Goal: Task Accomplishment & Management: Manage account settings

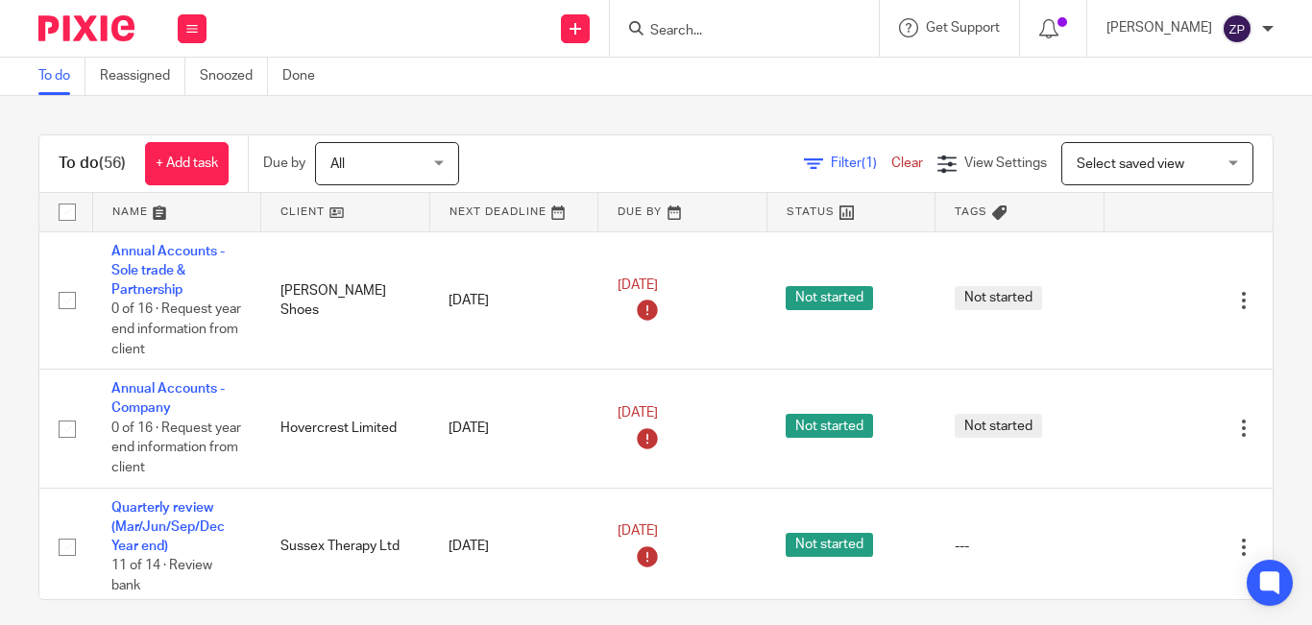
click at [538, 170] on div "Filter (1) Clear View Settings View Settings (1) Filters Clear Save Manage save…" at bounding box center [883, 163] width 780 height 43
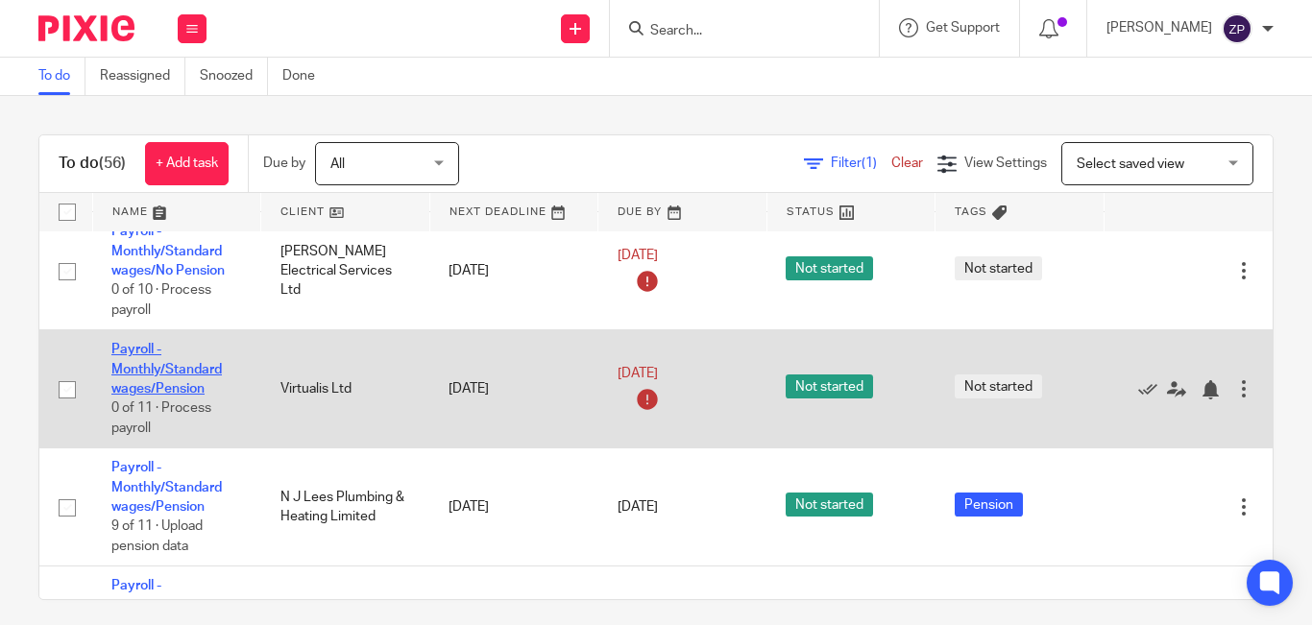
click at [153, 374] on link "Payroll - Monthly/Standard wages/Pension" at bounding box center [166, 369] width 110 height 53
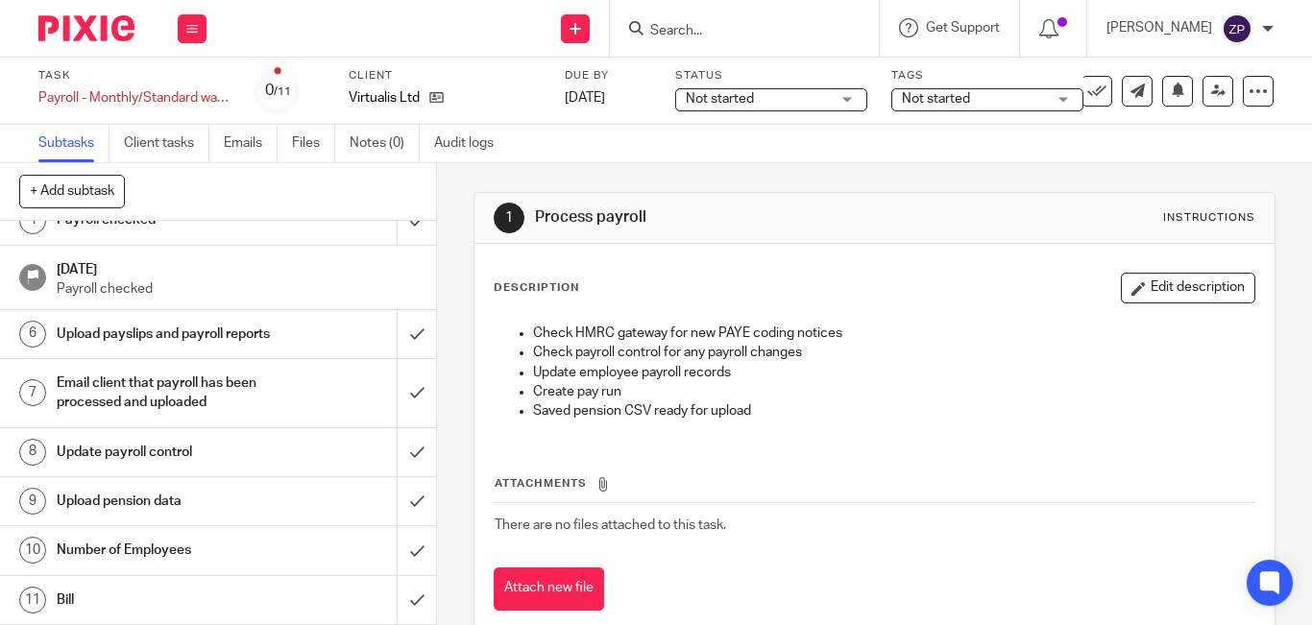
scroll to position [207, 0]
click at [155, 563] on h1 "Number of Employees" at bounding box center [164, 550] width 214 height 29
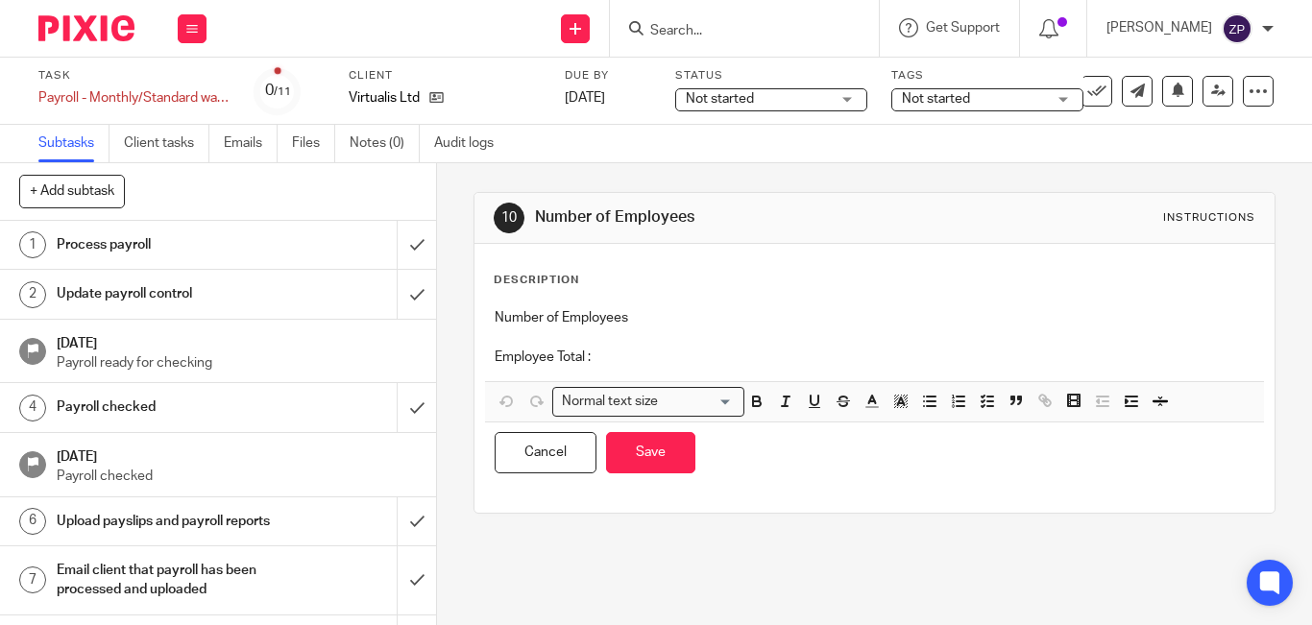
click at [672, 382] on div "Normal text size Loading... Remove Edit Insert new video Copy and paste the vid…" at bounding box center [874, 401] width 779 height 41
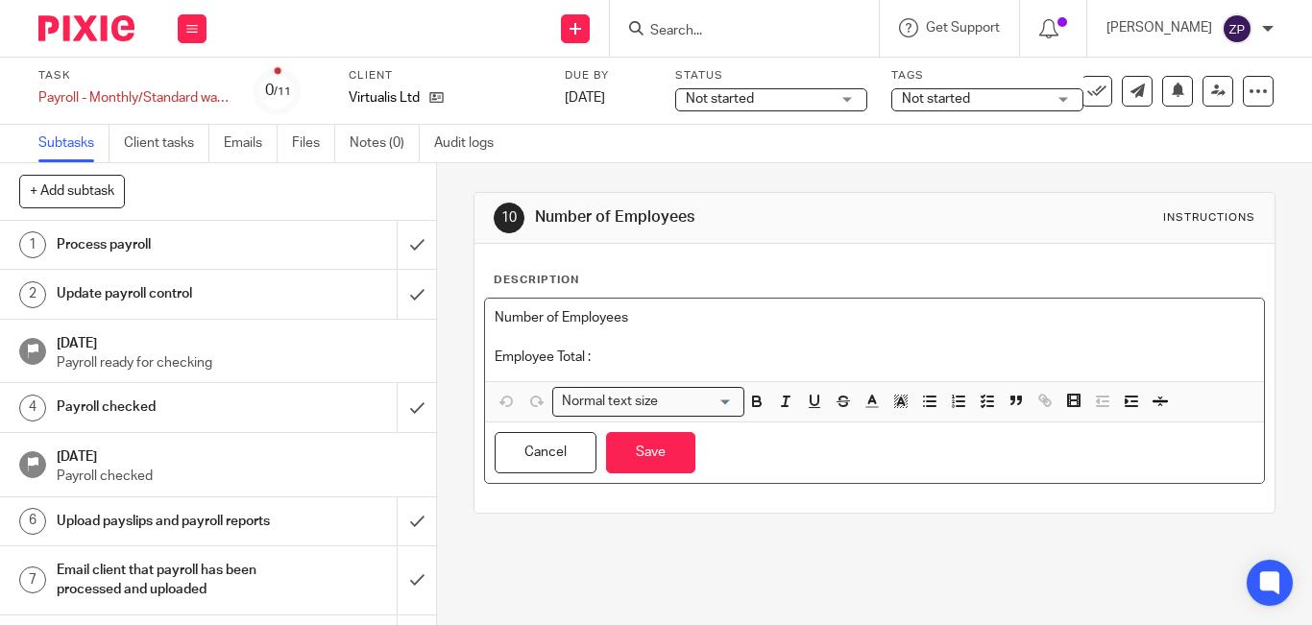
click at [652, 367] on div "Number of Employees Employee Total :" at bounding box center [874, 340] width 779 height 83
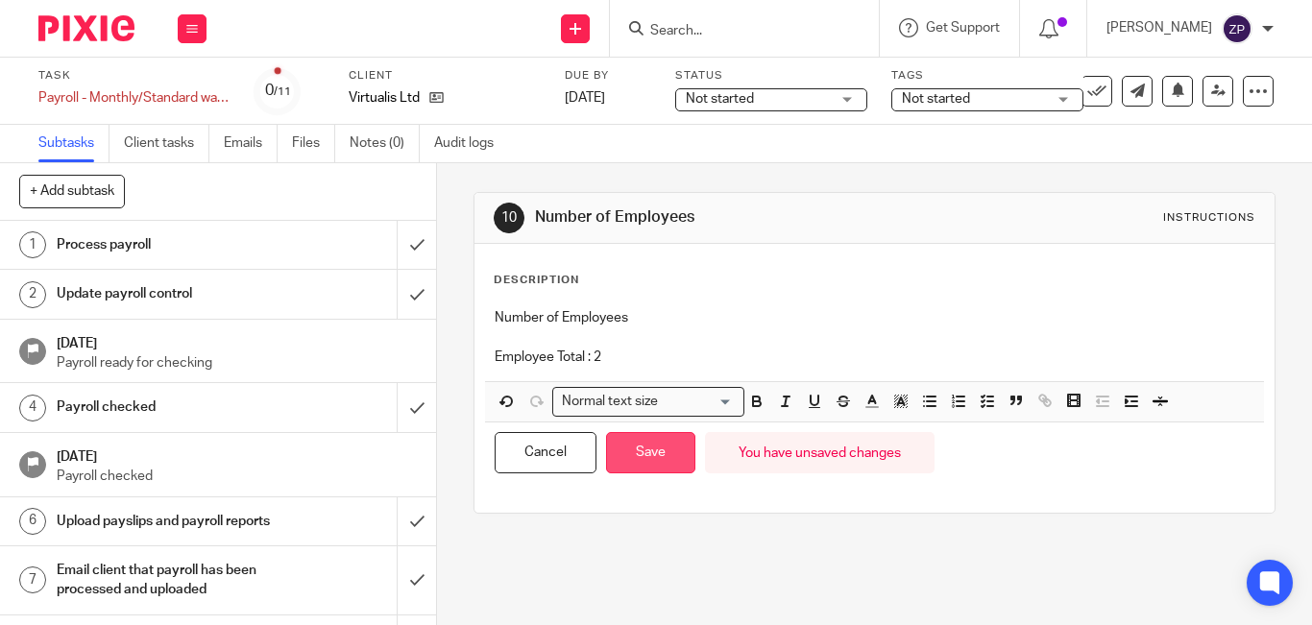
click at [645, 441] on button "Save" at bounding box center [650, 452] width 89 height 41
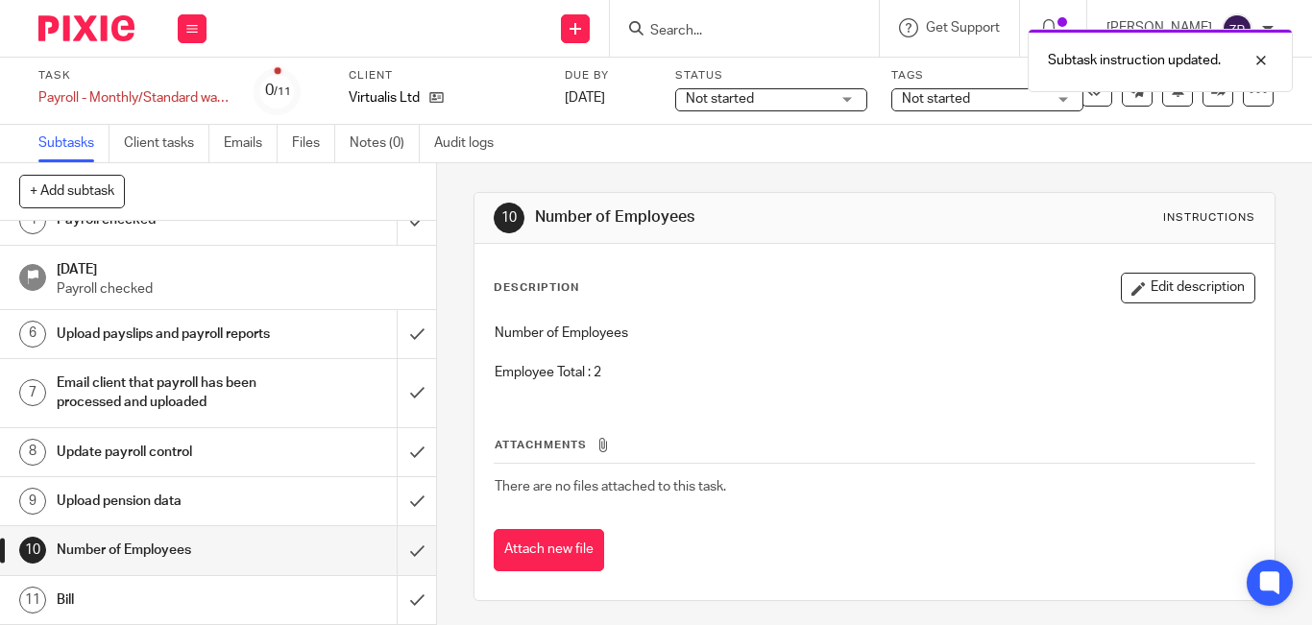
scroll to position [207, 0]
click at [397, 544] on input "submit" at bounding box center [218, 550] width 436 height 48
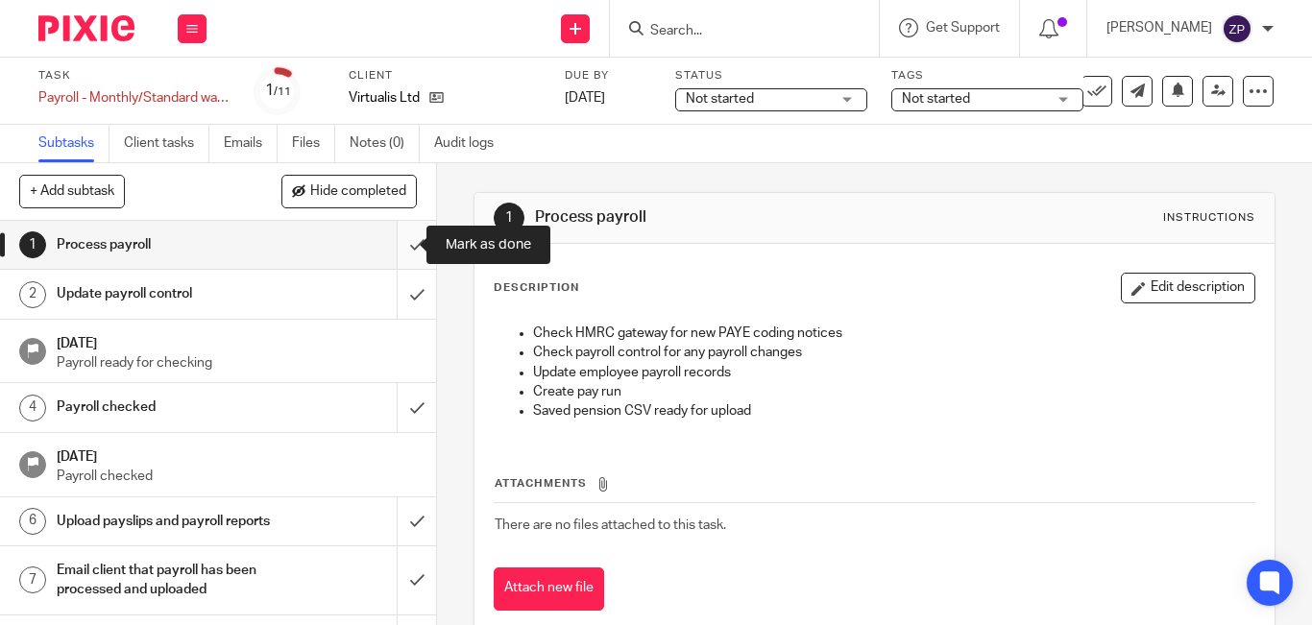
click at [391, 241] on input "submit" at bounding box center [218, 245] width 436 height 48
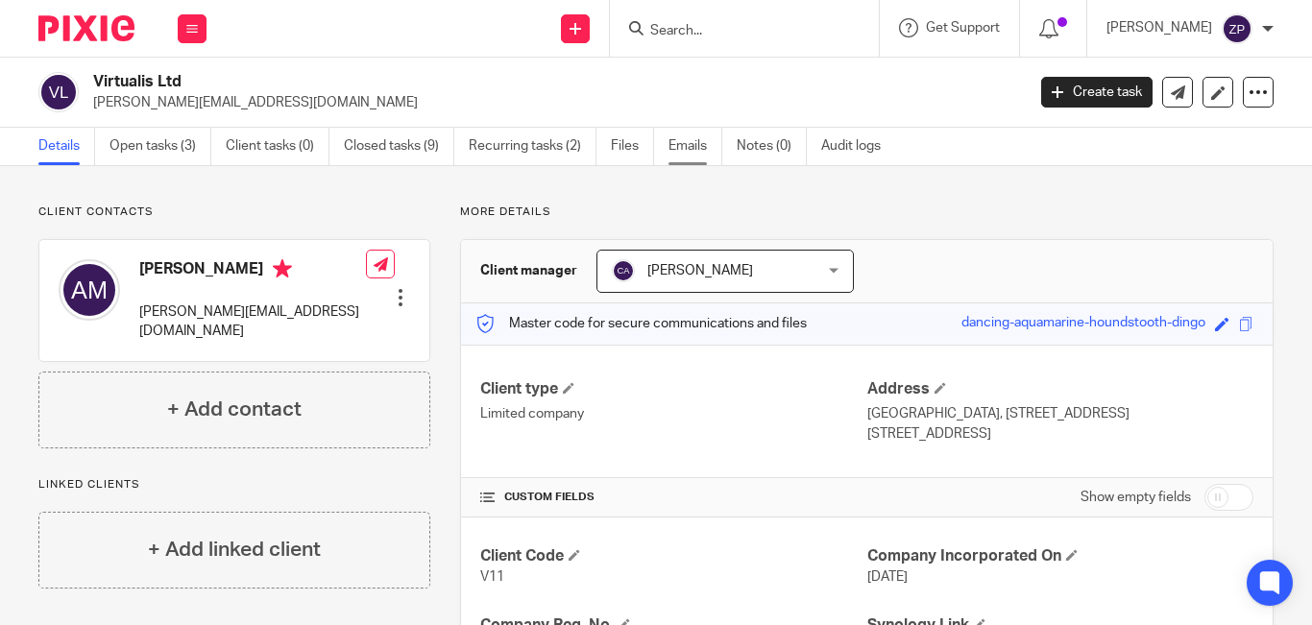
click at [709, 142] on link "Emails" at bounding box center [696, 146] width 54 height 37
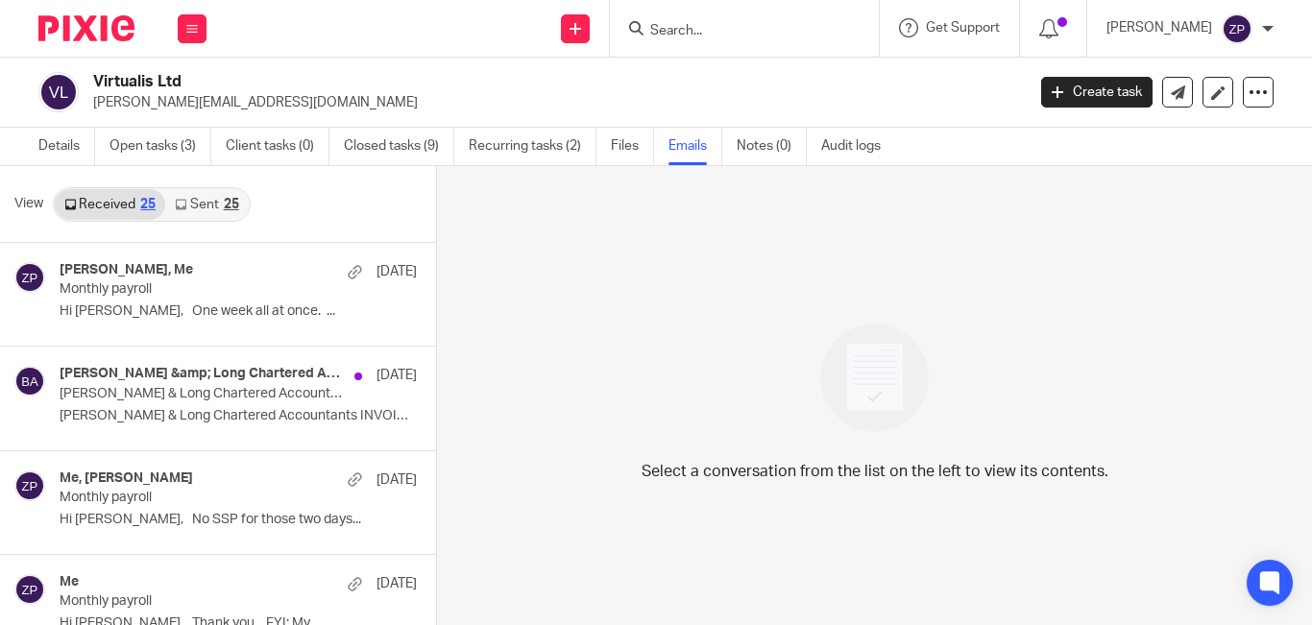
click at [208, 206] on link "Sent 25" at bounding box center [206, 204] width 83 height 31
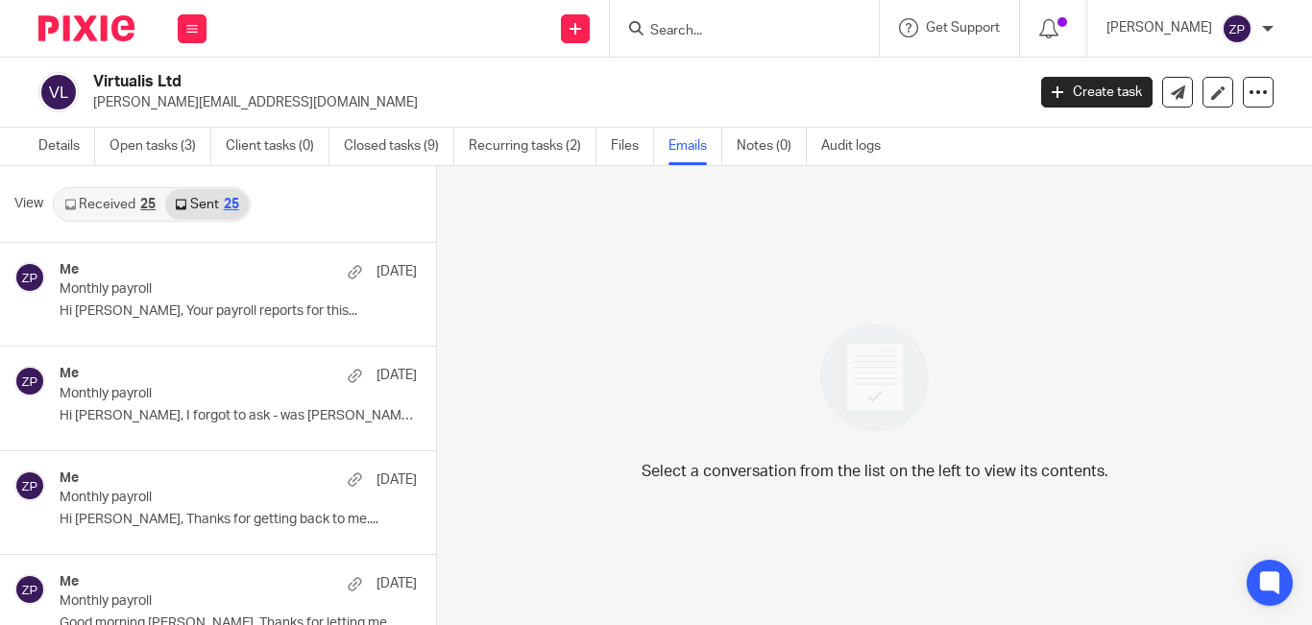
scroll to position [3, 0]
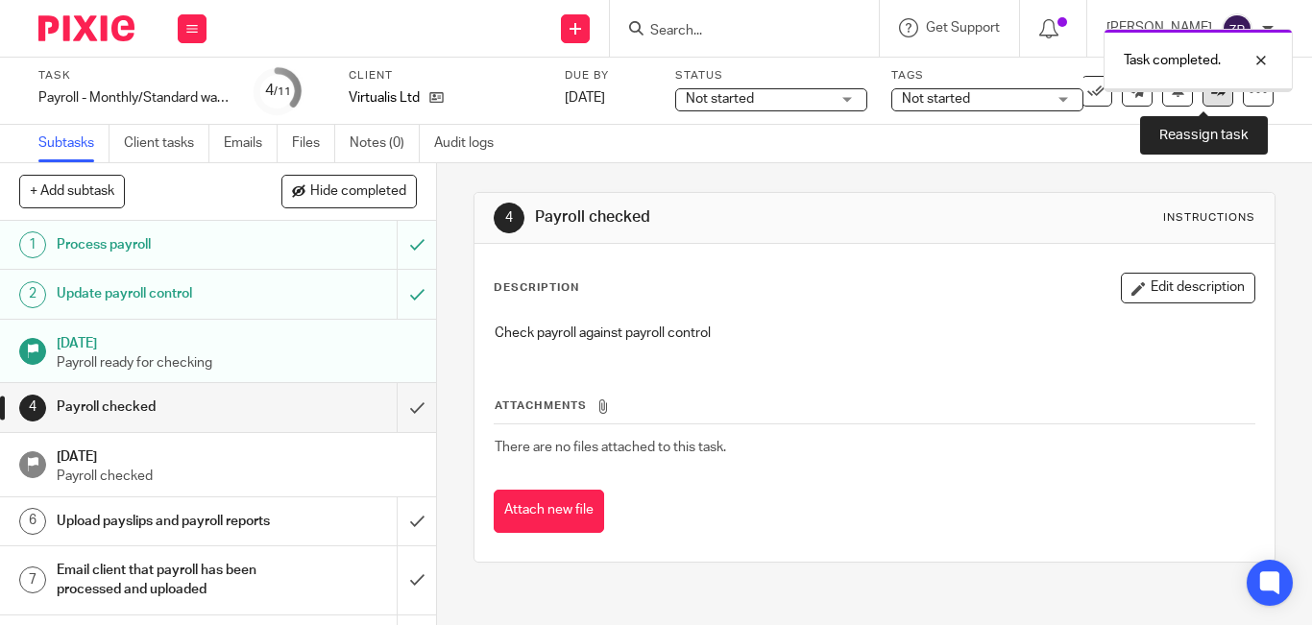
click at [1203, 101] on link at bounding box center [1218, 91] width 31 height 31
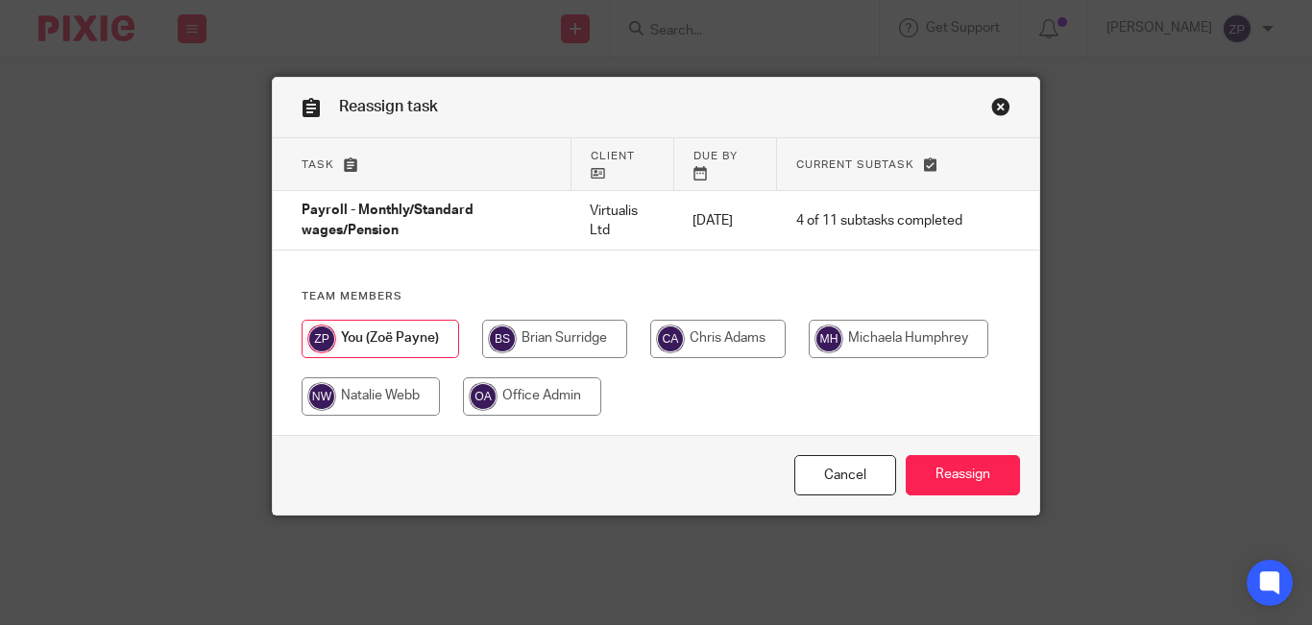
click at [564, 340] on input "radio" at bounding box center [554, 339] width 145 height 38
radio input "true"
click at [727, 344] on input "radio" at bounding box center [716, 339] width 135 height 38
radio input "true"
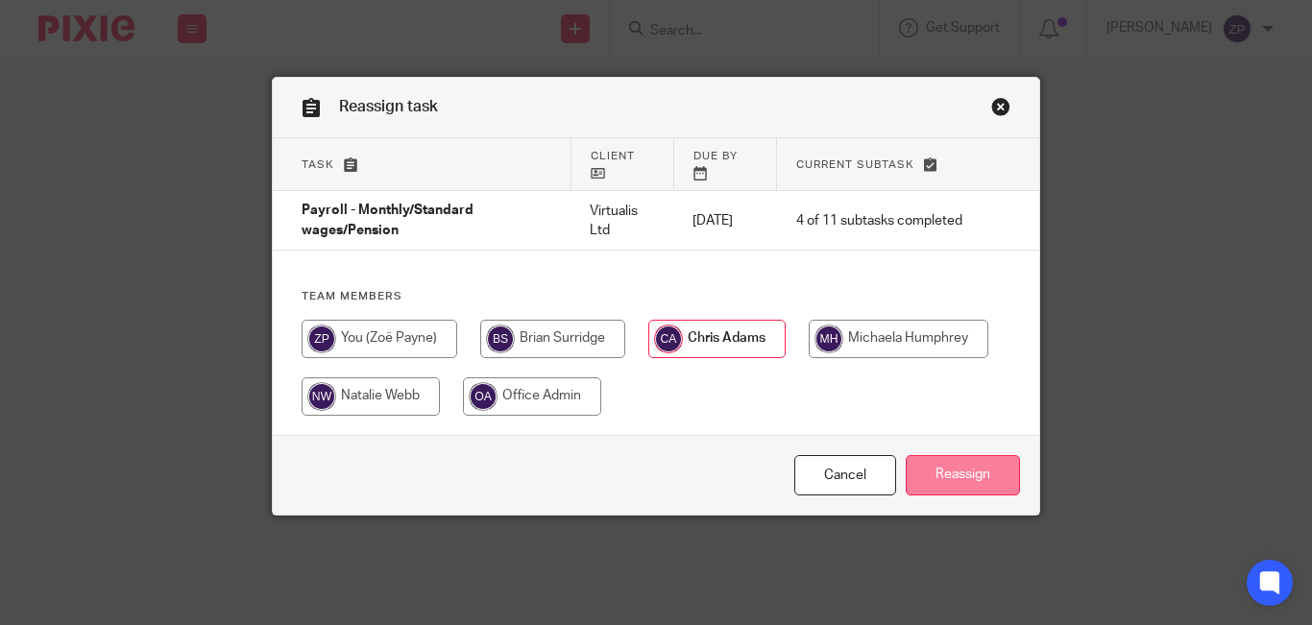
click at [967, 489] on input "Reassign" at bounding box center [963, 475] width 114 height 41
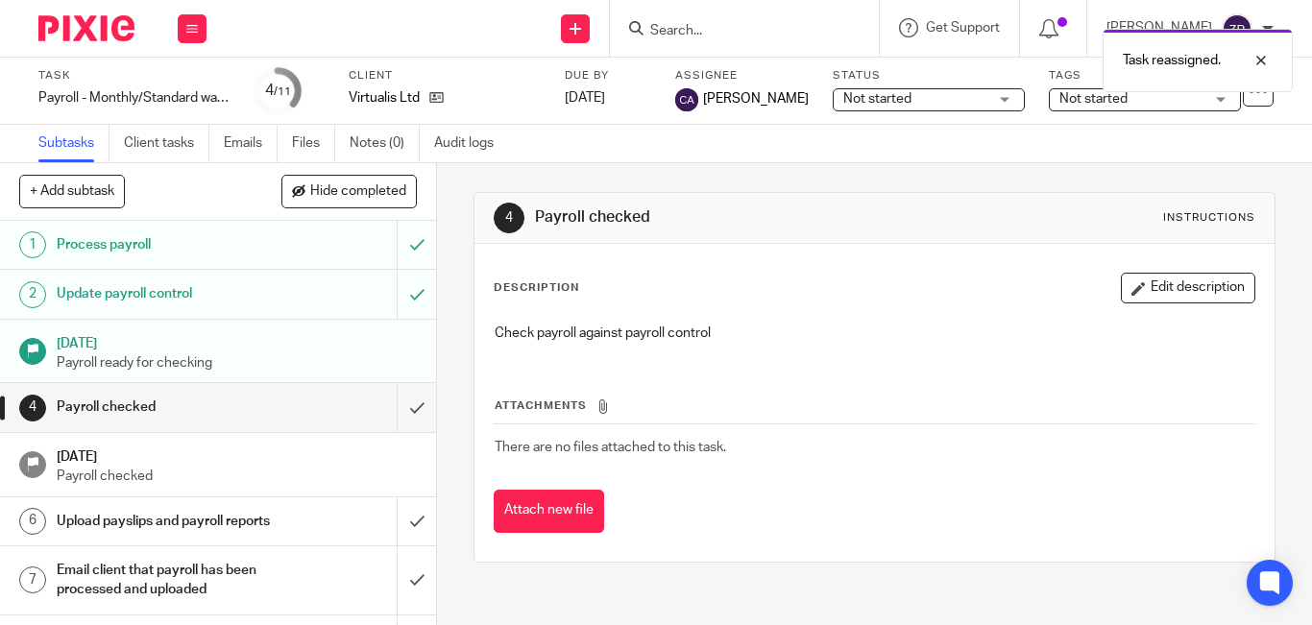
click at [89, 19] on img at bounding box center [86, 28] width 96 height 26
